Goal: Task Accomplishment & Management: Use online tool/utility

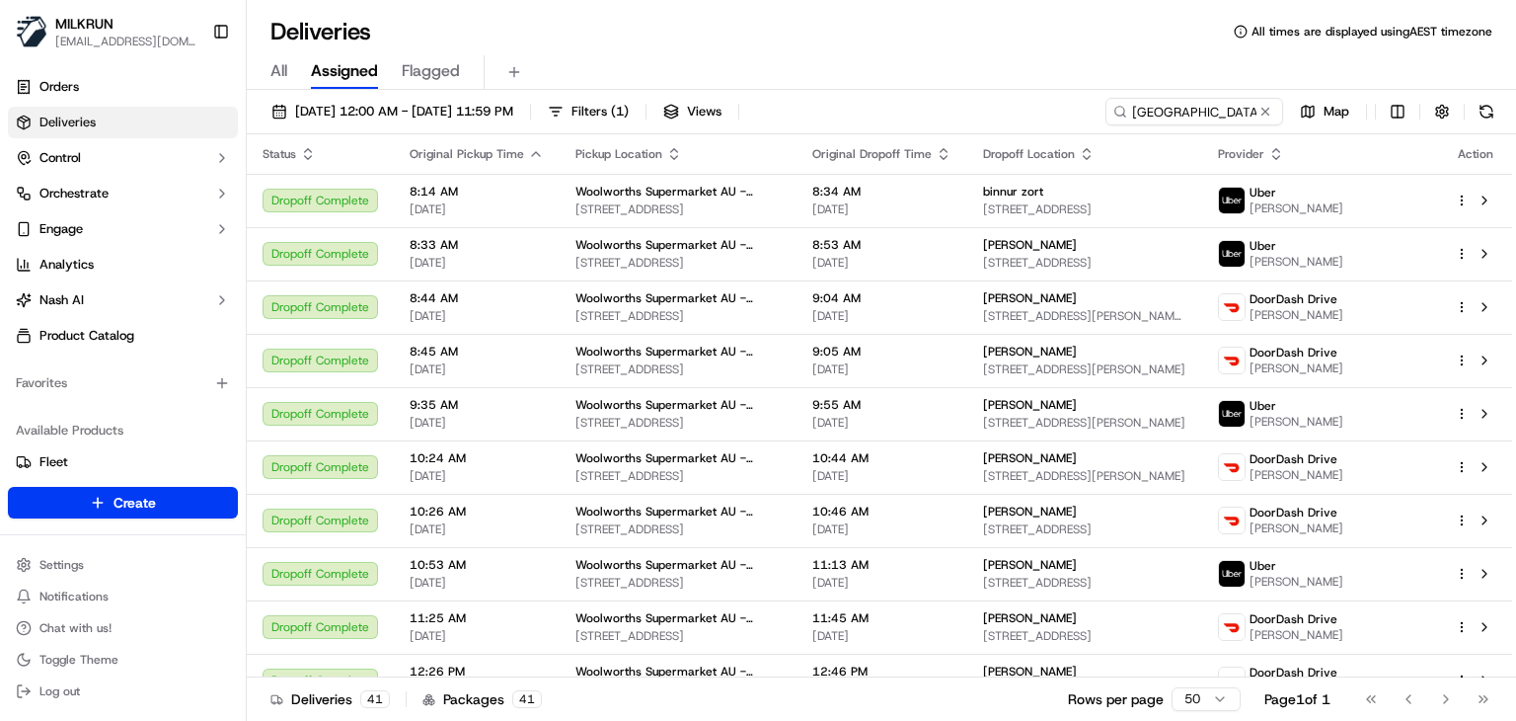
scroll to position [1682, 0]
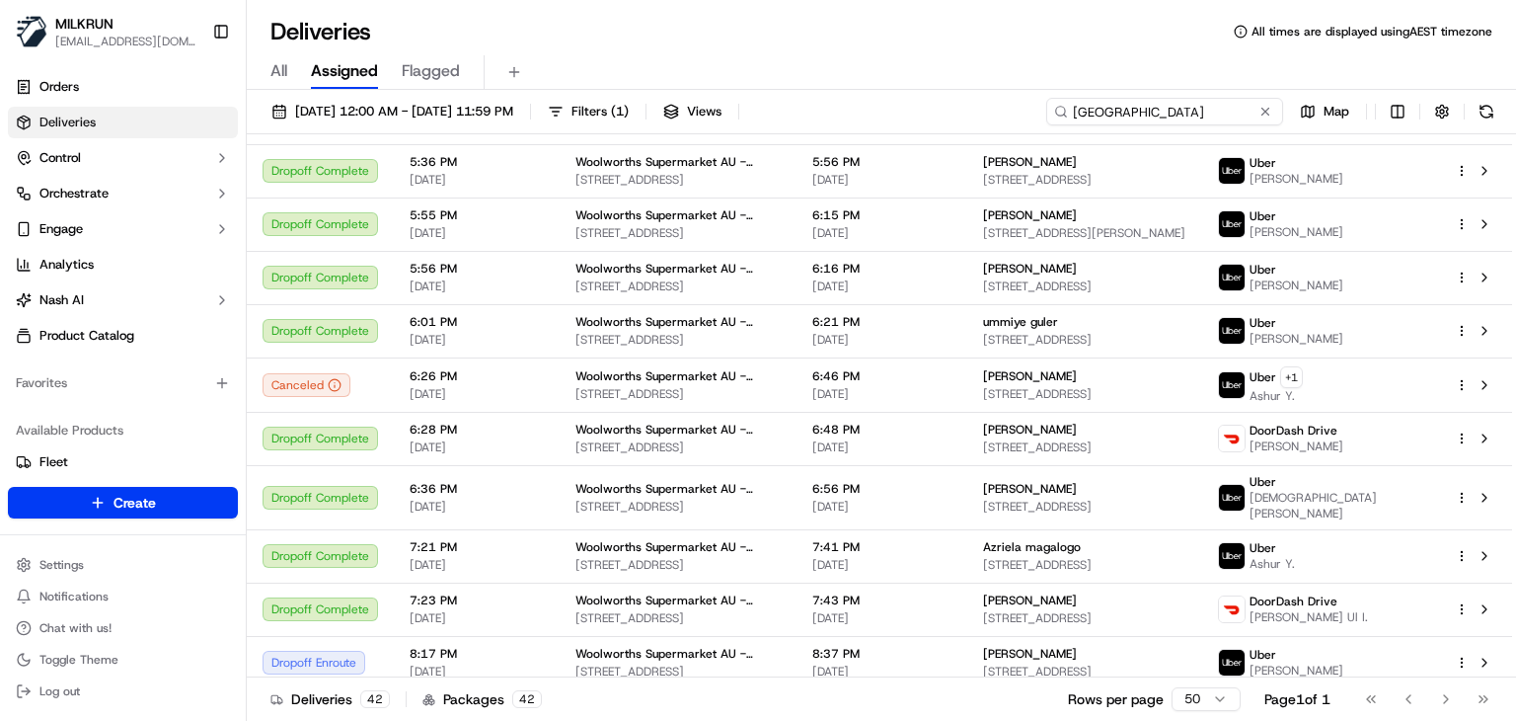
click at [1208, 123] on input "Craigieburn Highlands" at bounding box center [1164, 112] width 237 height 28
click at [1216, 108] on input "Craigieburn Highlands" at bounding box center [1164, 112] width 237 height 28
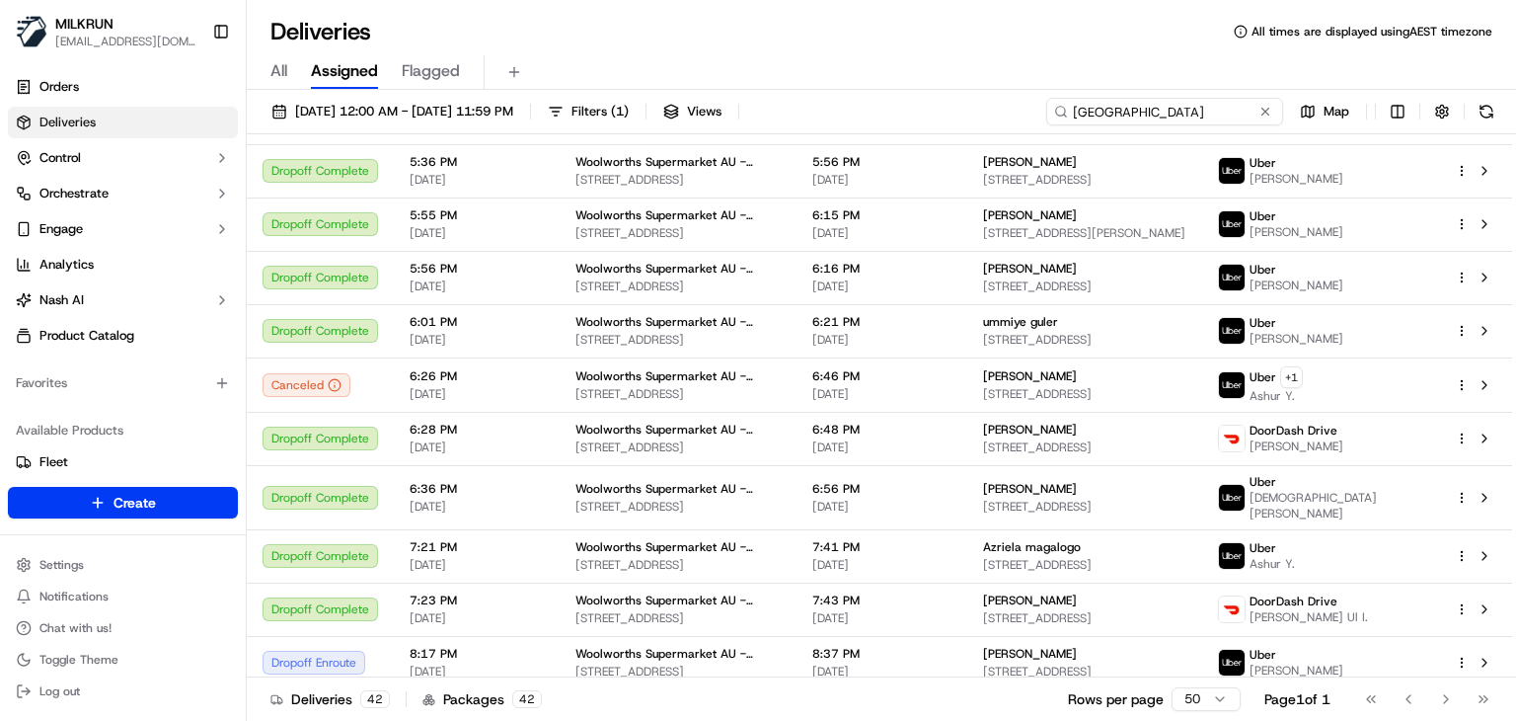
click at [1216, 108] on input "Craigieburn Highlands" at bounding box center [1164, 112] width 237 height 28
paste input "heltenham Tudor Inn Drive BW"
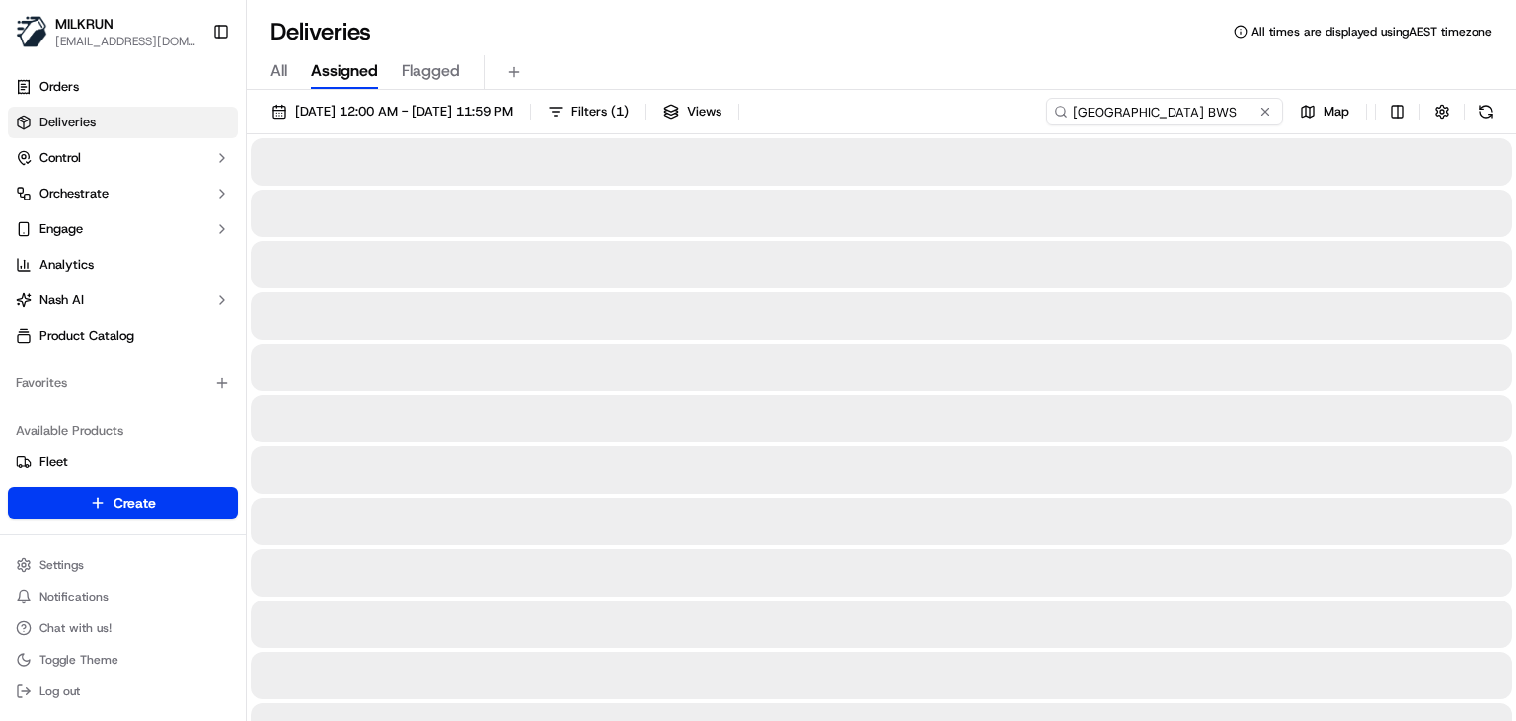
scroll to position [0, 12]
type input "Cheltenham Tudor Inn Drive BWS"
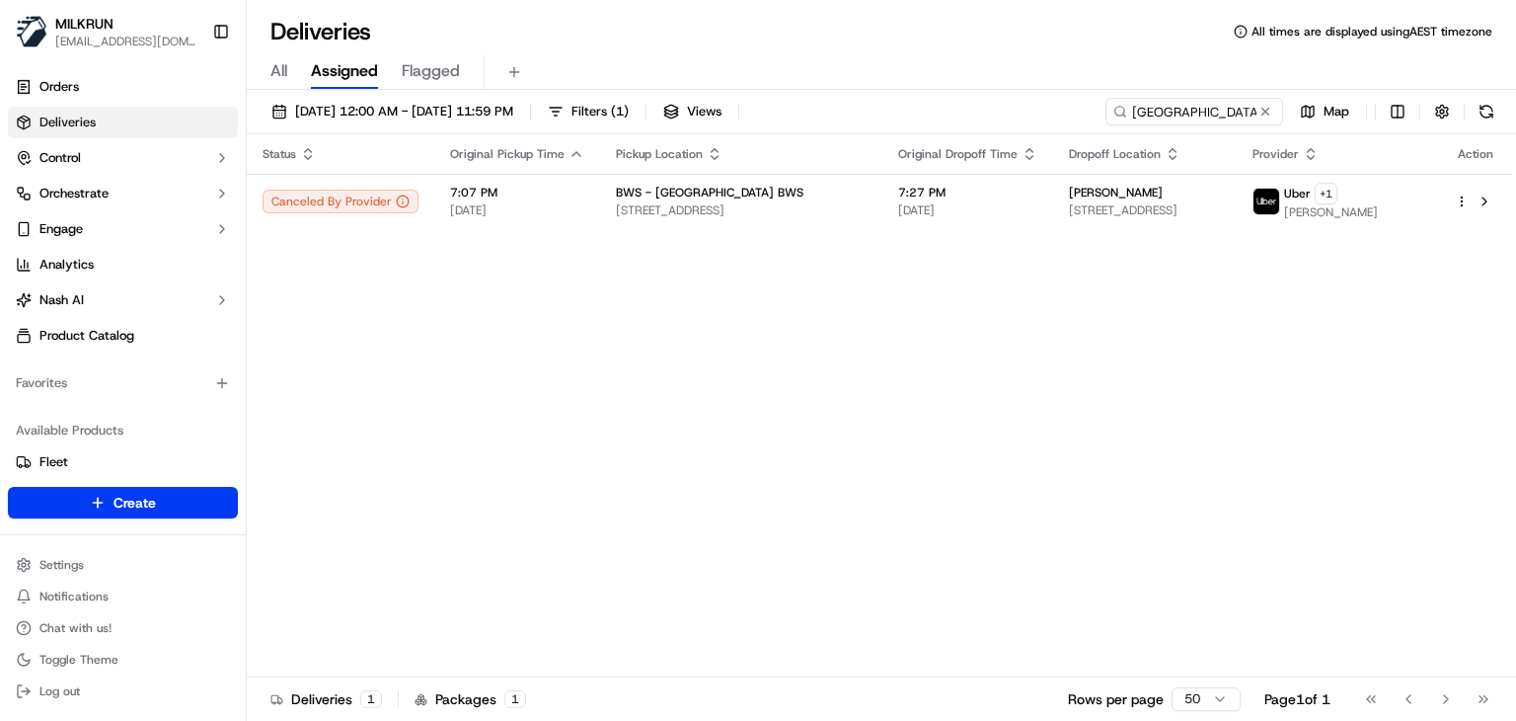
click at [828, 14] on div "Deliveries All times are displayed using AEST timezone All Assigned Flagged 16/…" at bounding box center [881, 360] width 1269 height 721
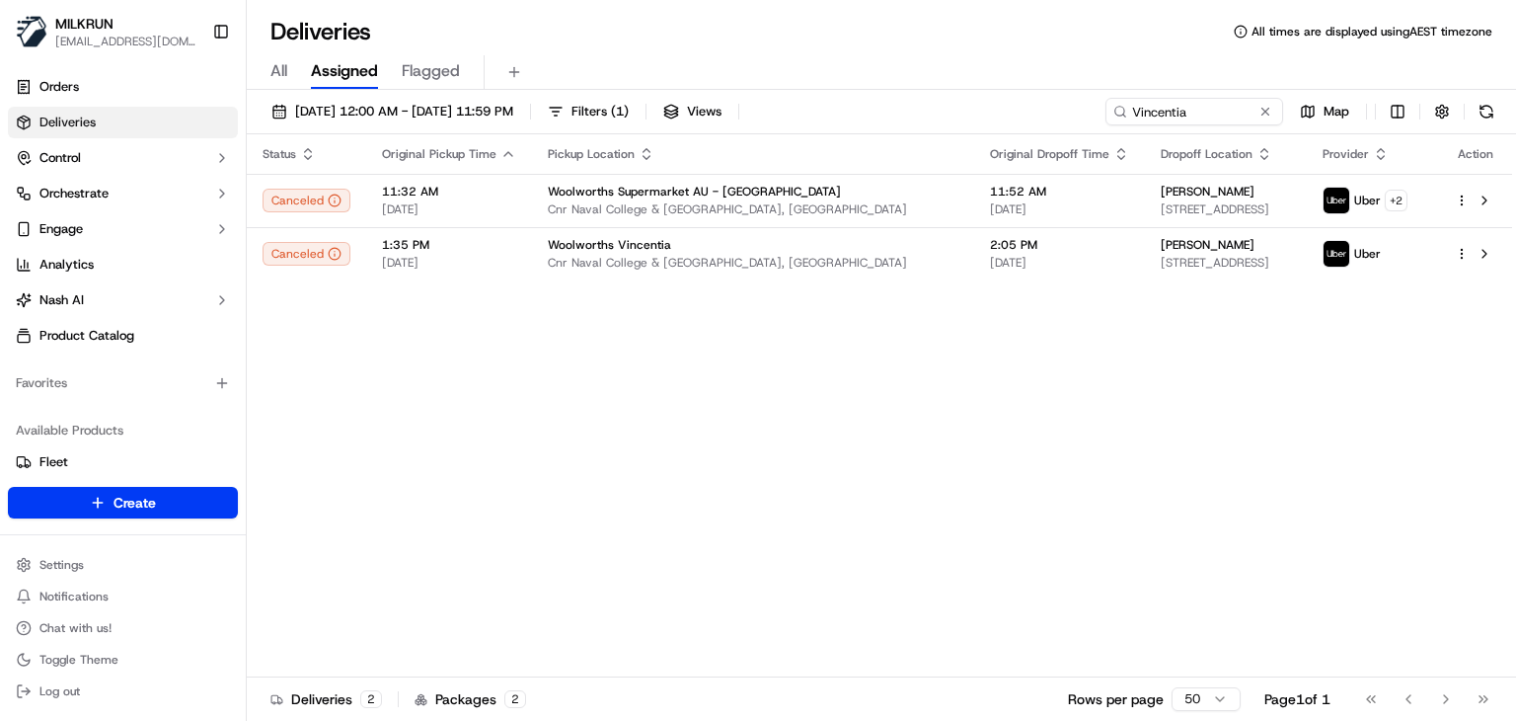
click at [862, 49] on div "All Assigned Flagged" at bounding box center [881, 68] width 1269 height 42
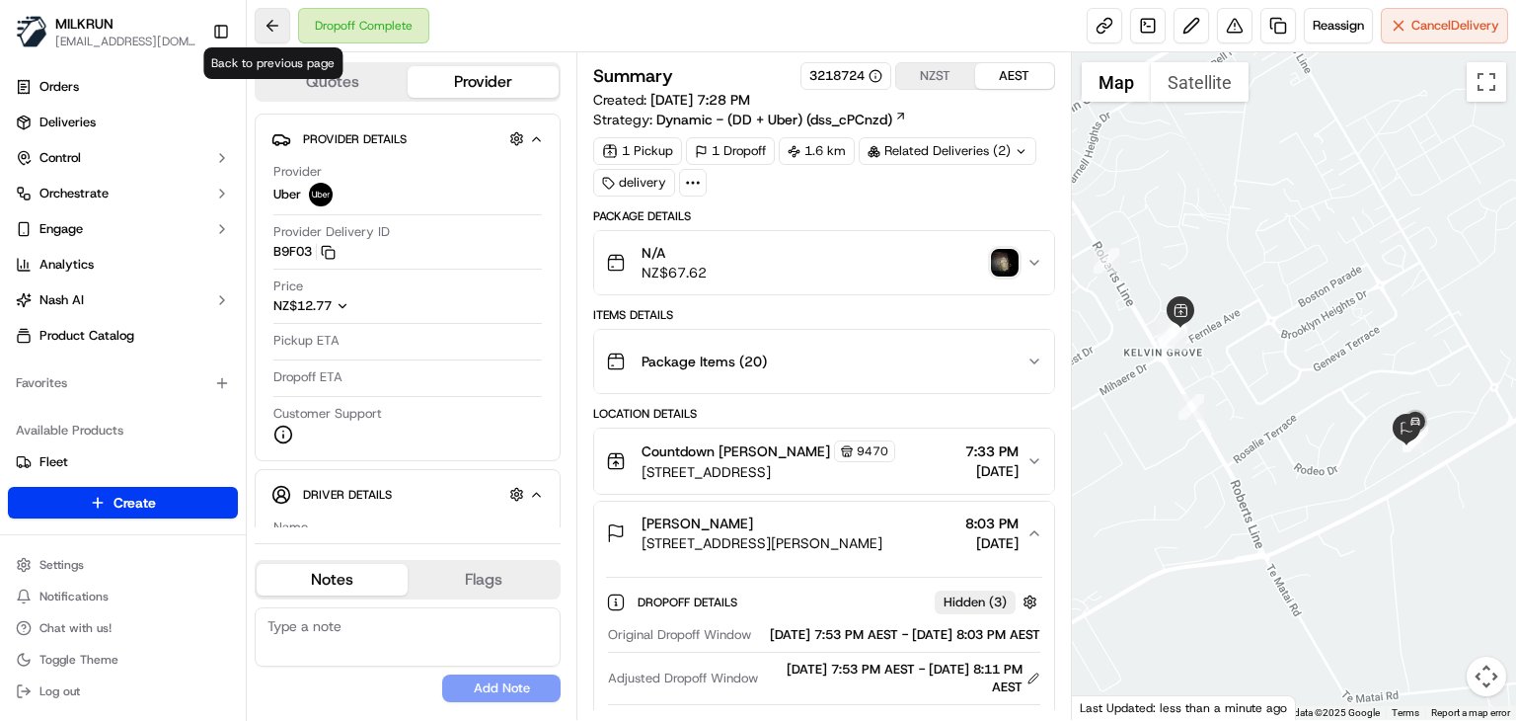
click at [274, 32] on button at bounding box center [273, 26] width 36 height 36
